Goal: Transaction & Acquisition: Purchase product/service

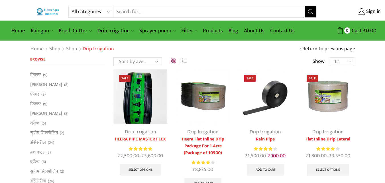
click at [201, 100] on img at bounding box center [203, 96] width 54 height 54
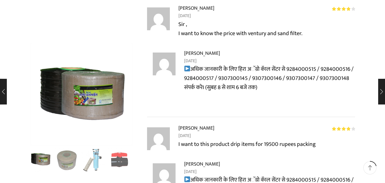
scroll to position [1170, 0]
